Goal: Find specific page/section

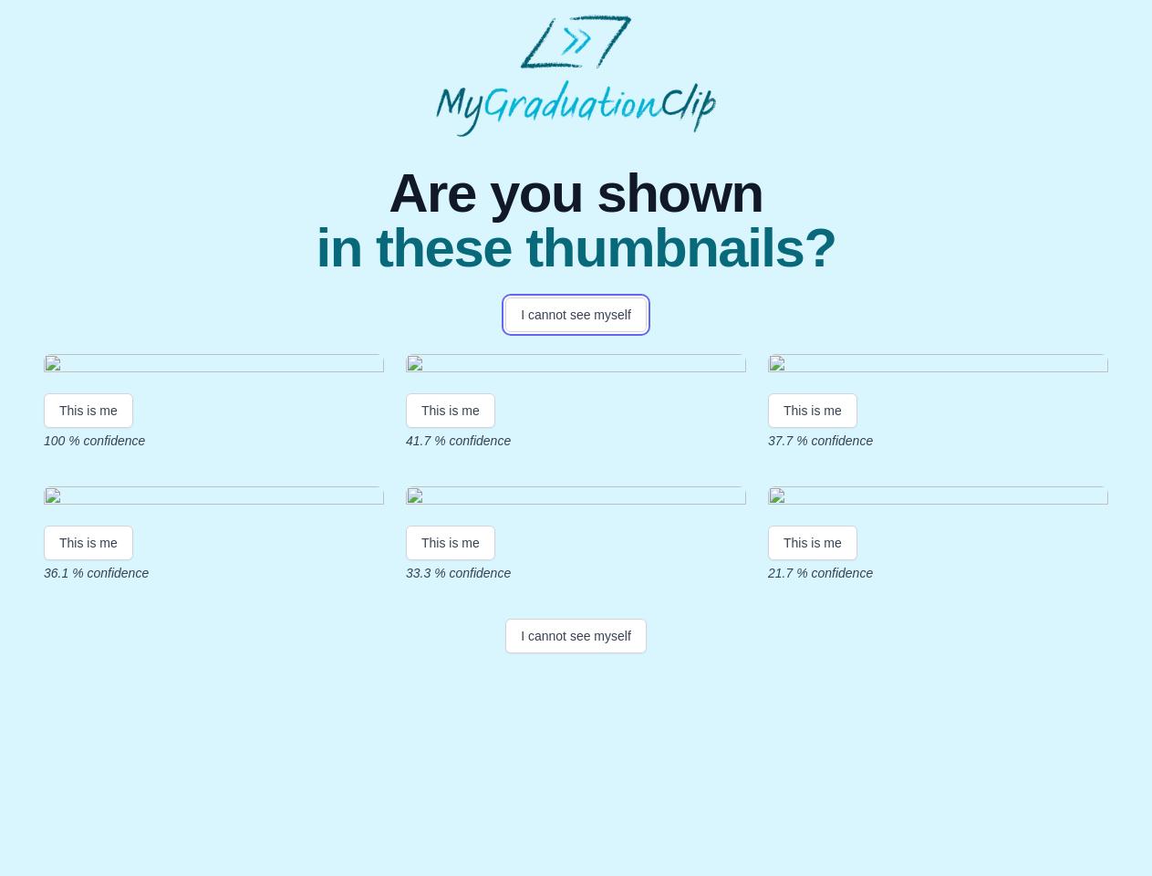
click at [576, 315] on button "I cannot see myself" at bounding box center [575, 314] width 141 height 35
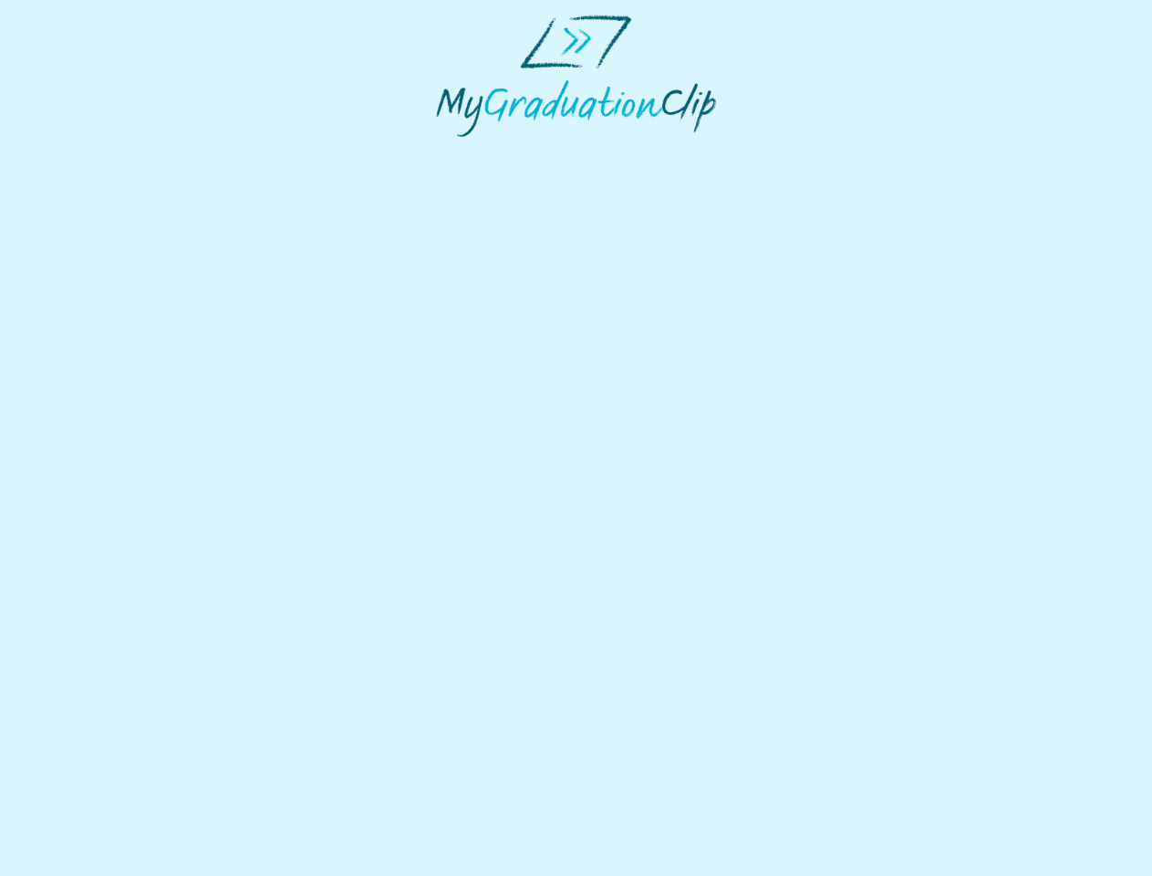
click at [88, 151] on html at bounding box center [576, 75] width 1152 height 151
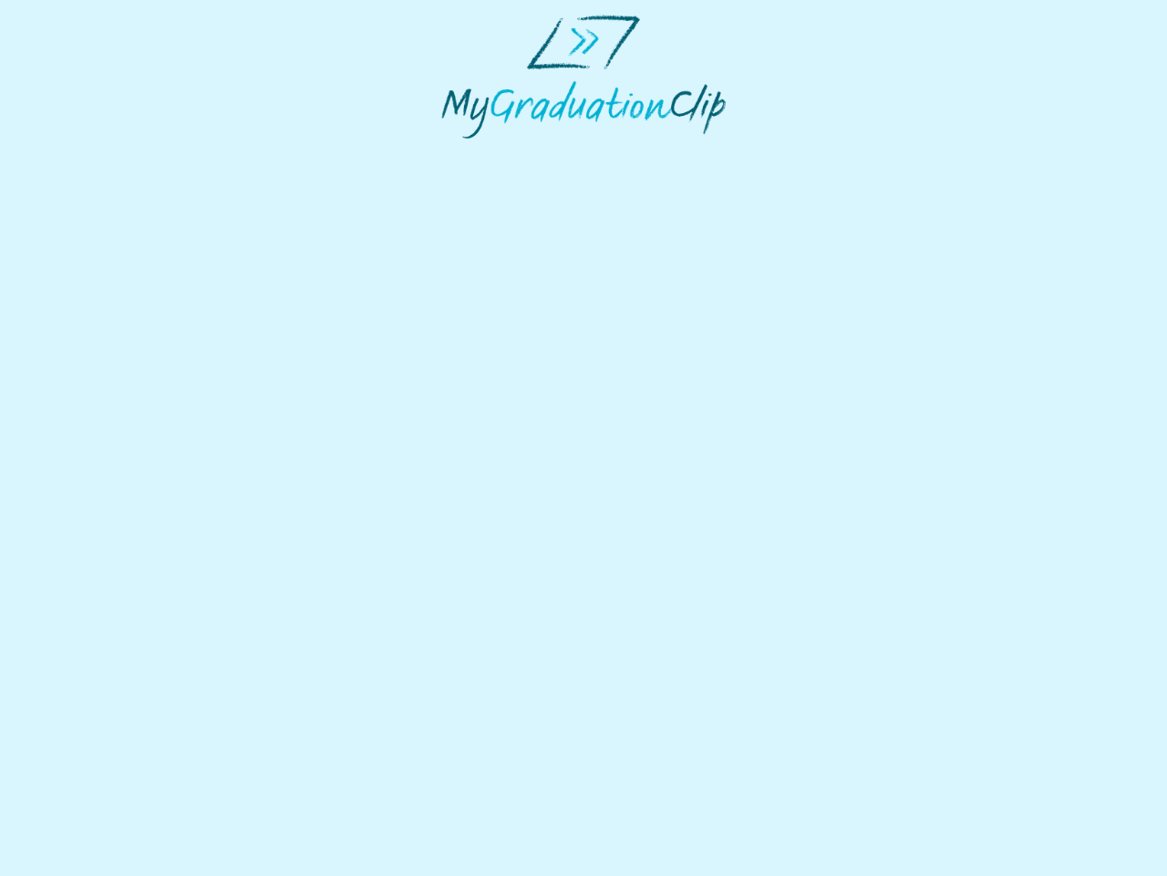
click at [453, 153] on html at bounding box center [583, 76] width 1167 height 153
click at [817, 153] on html at bounding box center [583, 76] width 1167 height 153
click at [88, 153] on html at bounding box center [583, 76] width 1167 height 153
click at [453, 153] on html at bounding box center [583, 76] width 1167 height 153
click at [817, 153] on html at bounding box center [583, 76] width 1167 height 153
